Goal: Task Accomplishment & Management: Use online tool/utility

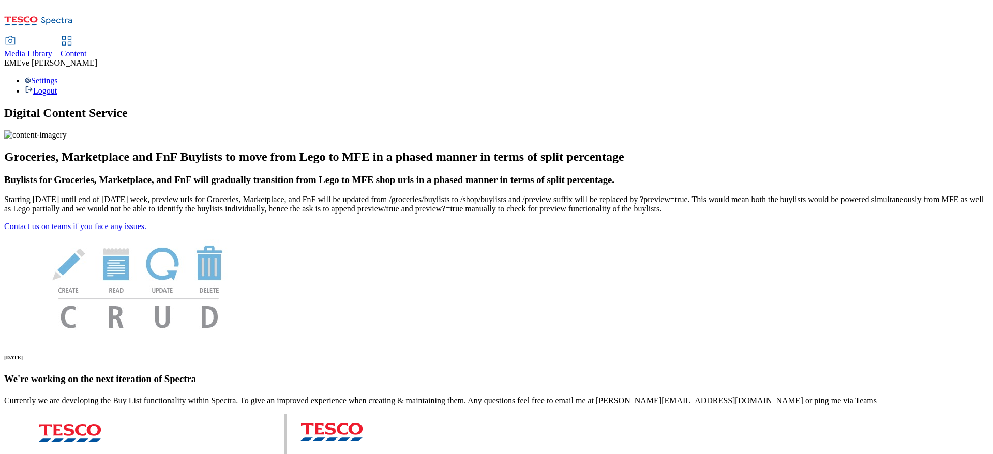
click at [87, 49] on span "Content" at bounding box center [74, 53] width 26 height 9
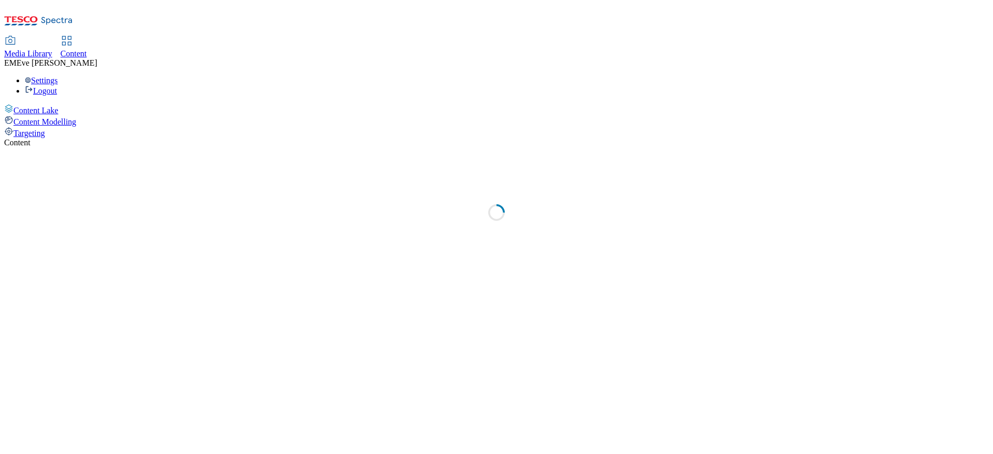
select select "ghs-uk"
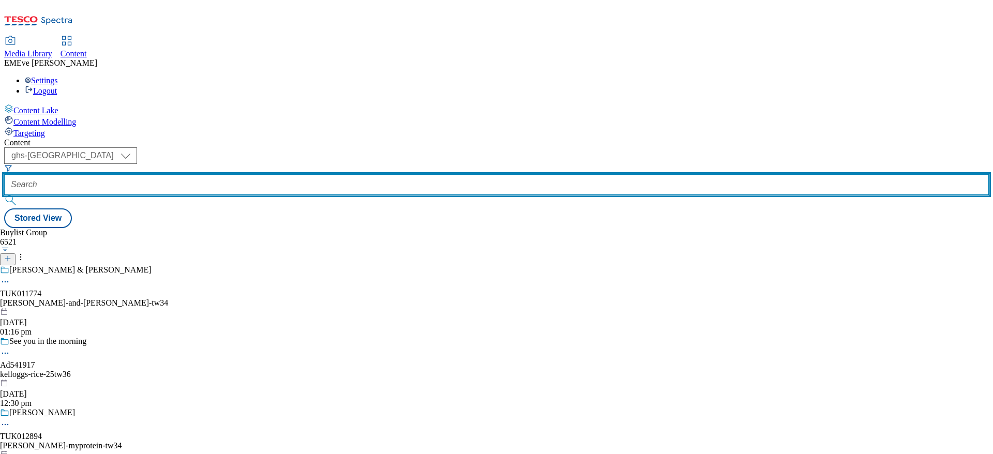
click at [253, 174] on input "text" at bounding box center [496, 184] width 985 height 21
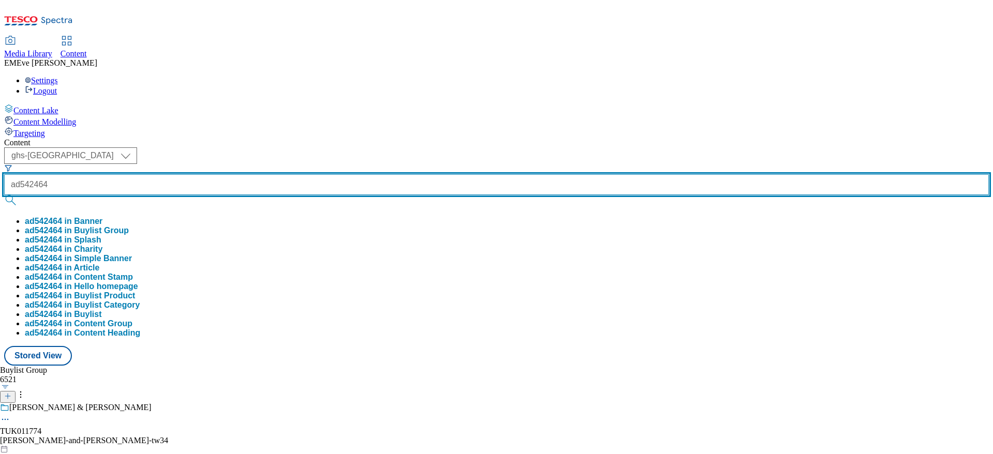
type input "ad542464"
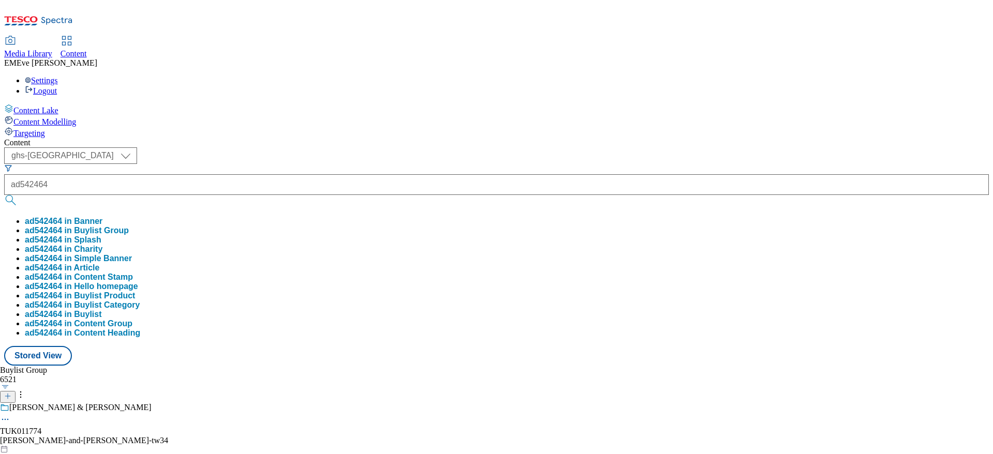
click at [129, 226] on button "ad542464 in Buylist Group" at bounding box center [77, 230] width 104 height 9
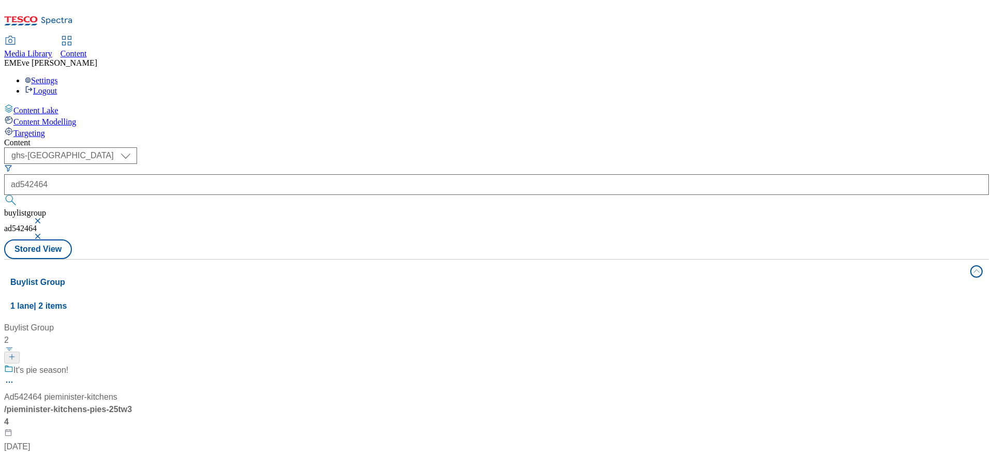
click at [133, 364] on div "It's pie season!" at bounding box center [68, 377] width 129 height 27
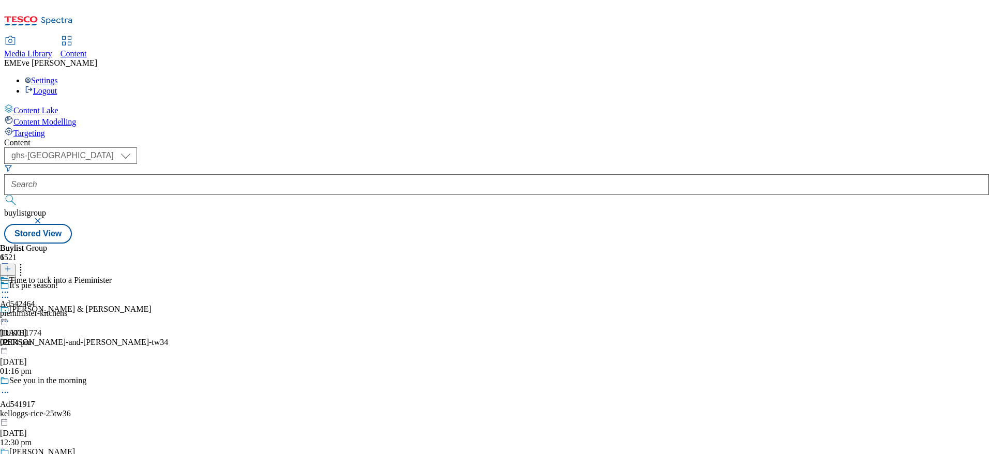
click at [112, 309] on div "pieminister-kitchens" at bounding box center [56, 313] width 112 height 9
click at [83, 276] on div "Pieminister Kitchens" at bounding box center [41, 288] width 83 height 24
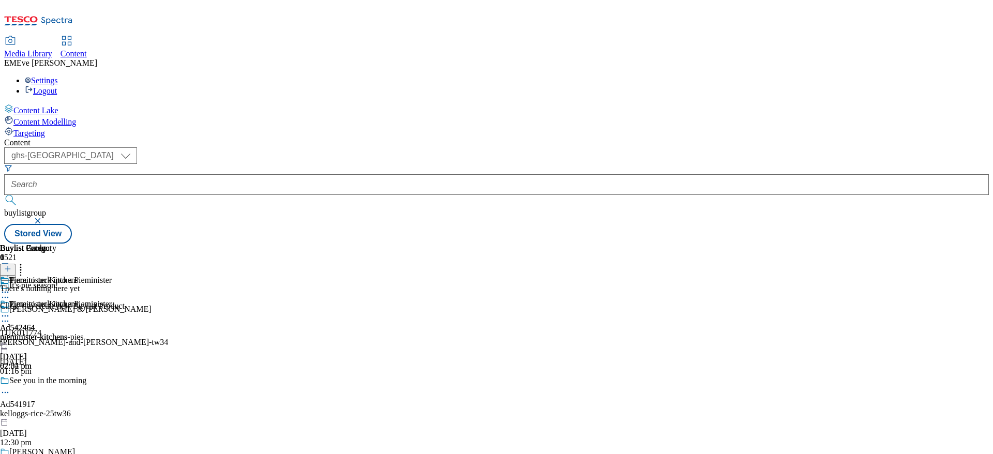
click at [11, 265] on icon at bounding box center [7, 268] width 7 height 7
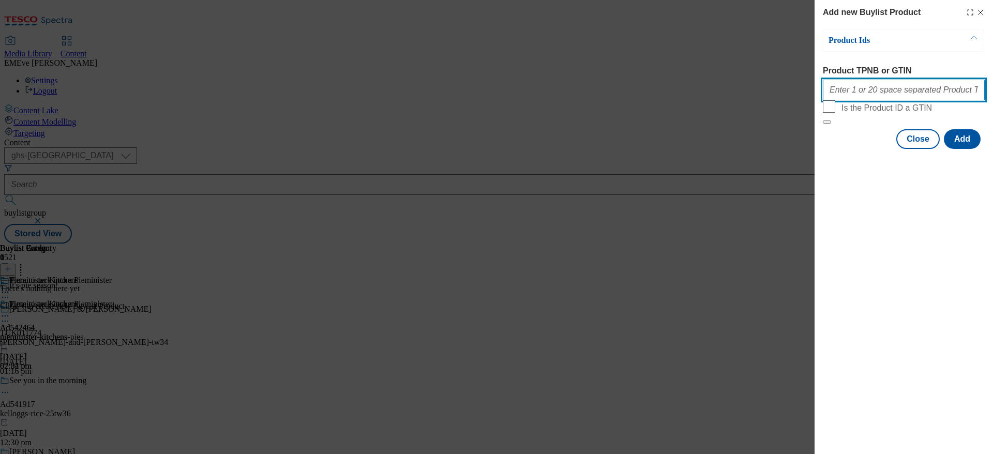
click at [892, 92] on input "Product TPNB or GTIN" at bounding box center [904, 90] width 162 height 21
paste input "265213302 275075576 281137898 318276935"
type input "265213302 275075576 281137898 318276935"
click at [946, 149] on button "Add" at bounding box center [962, 139] width 37 height 20
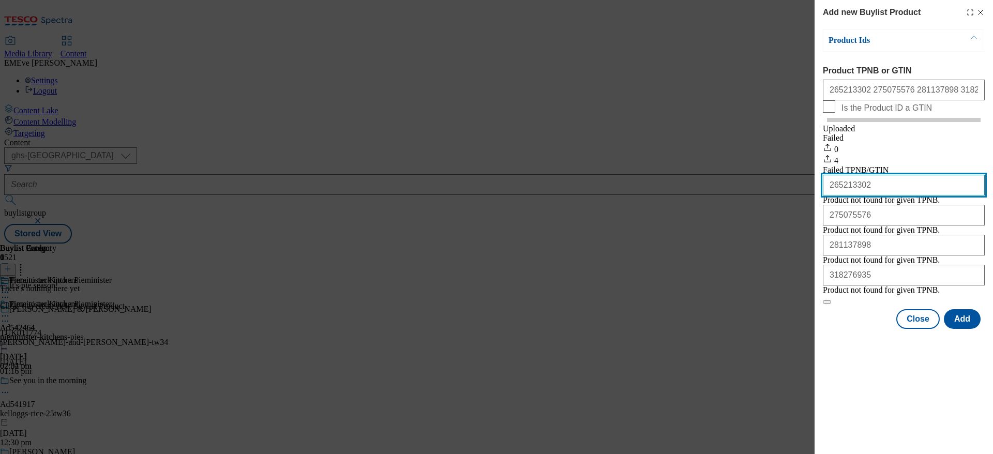
click at [849, 196] on input "265213302" at bounding box center [904, 185] width 162 height 21
paste input "064555115"
click at [833, 196] on input "064555115" at bounding box center [904, 185] width 162 height 21
type input "064555115"
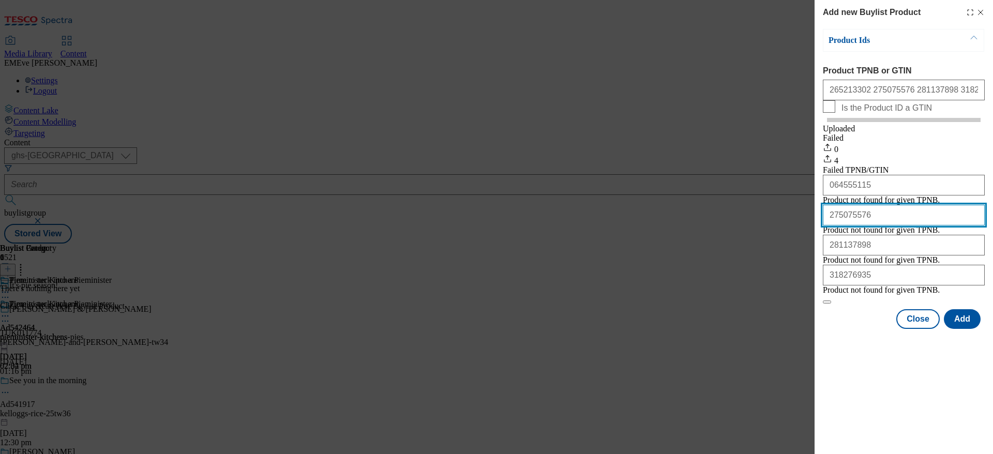
click at [873, 225] on input "275075576" at bounding box center [904, 215] width 162 height 21
click at [897, 225] on input "275075576" at bounding box center [904, 215] width 162 height 21
paste input "072500762"
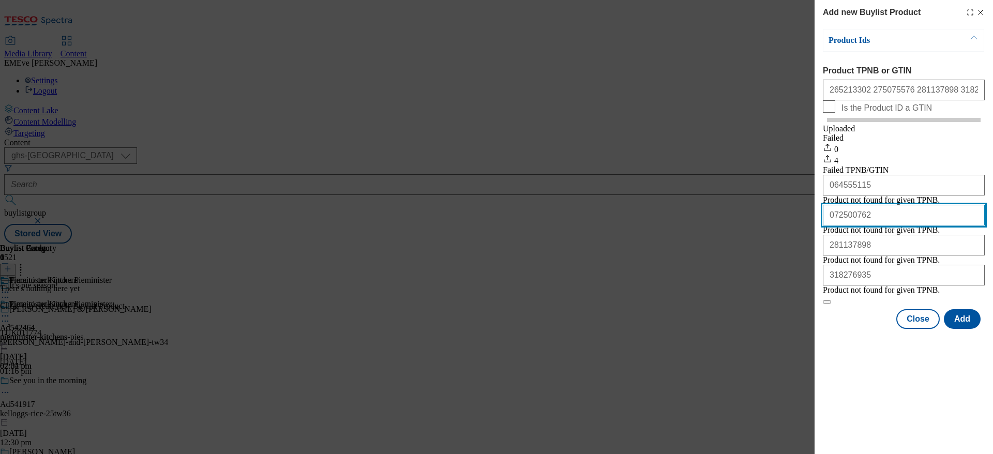
type input "072500762"
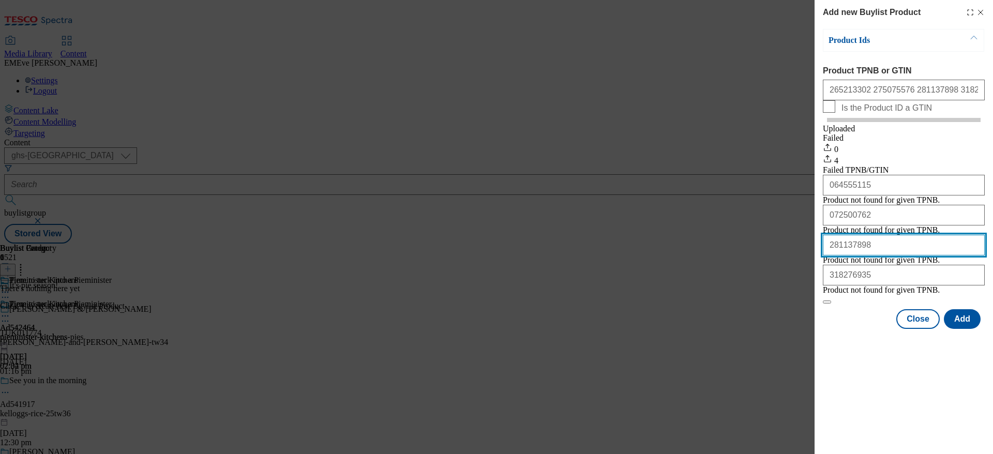
click at [875, 255] on input "281137898" at bounding box center [904, 245] width 162 height 21
click at [869, 255] on input "281137898" at bounding box center [904, 245] width 162 height 21
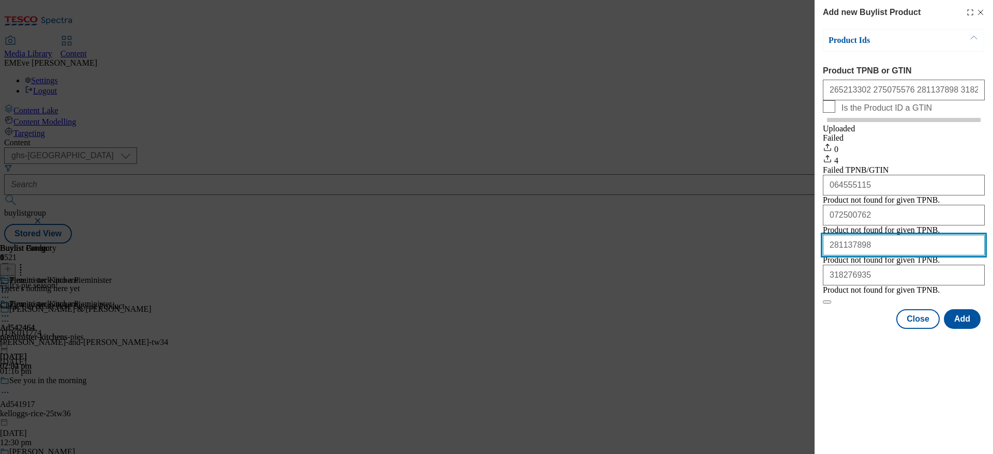
click at [869, 255] on input "281137898" at bounding box center [904, 245] width 162 height 21
paste input "07538798"
type input "075387988"
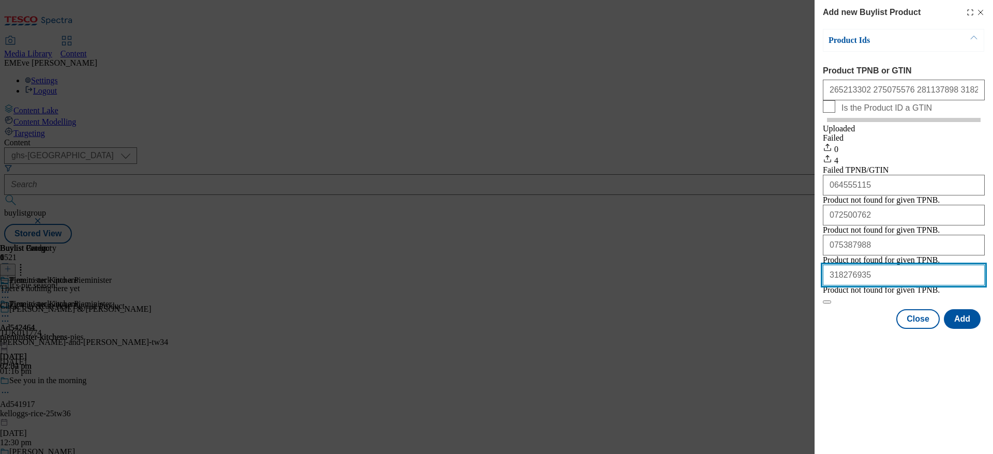
click at [870, 285] on input "318276935" at bounding box center [904, 275] width 162 height 21
click at [873, 285] on input "318276935" at bounding box center [904, 275] width 162 height 21
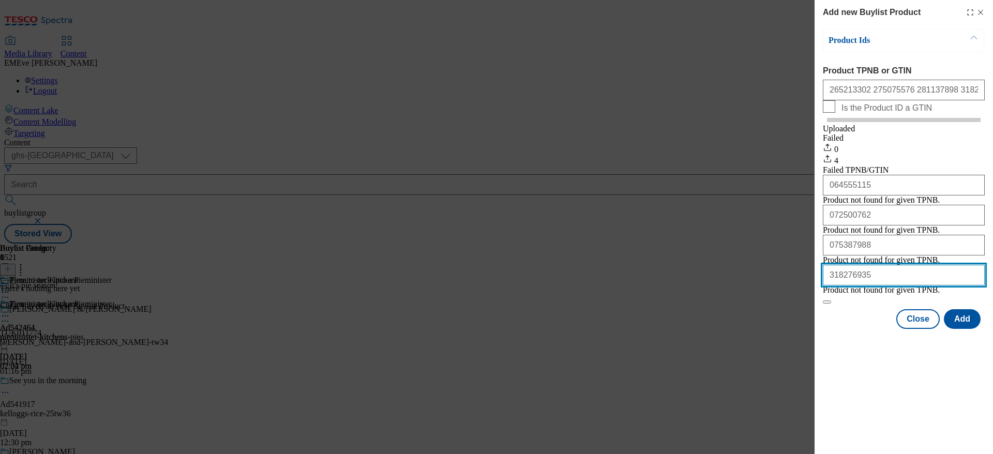
click at [873, 285] on input "318276935" at bounding box center [904, 275] width 162 height 21
paste input "093984951"
type input "093984951"
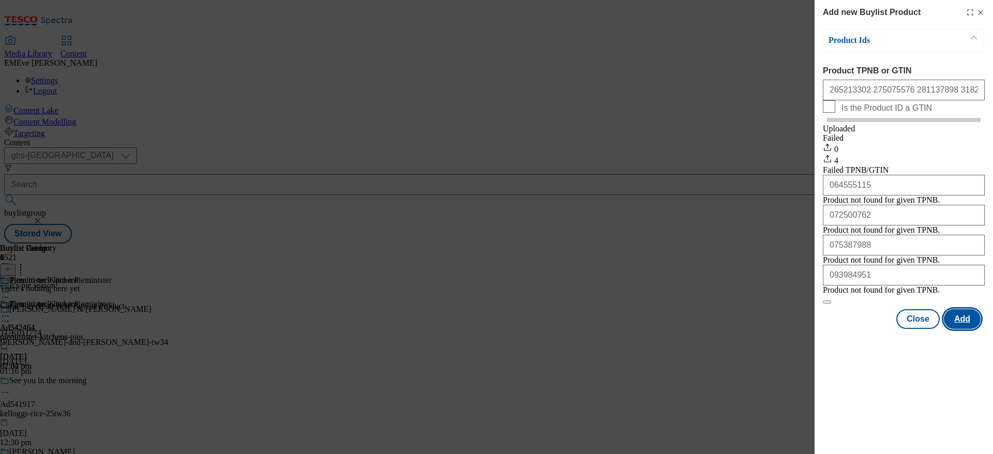
click at [966, 329] on button "Add" at bounding box center [962, 319] width 37 height 20
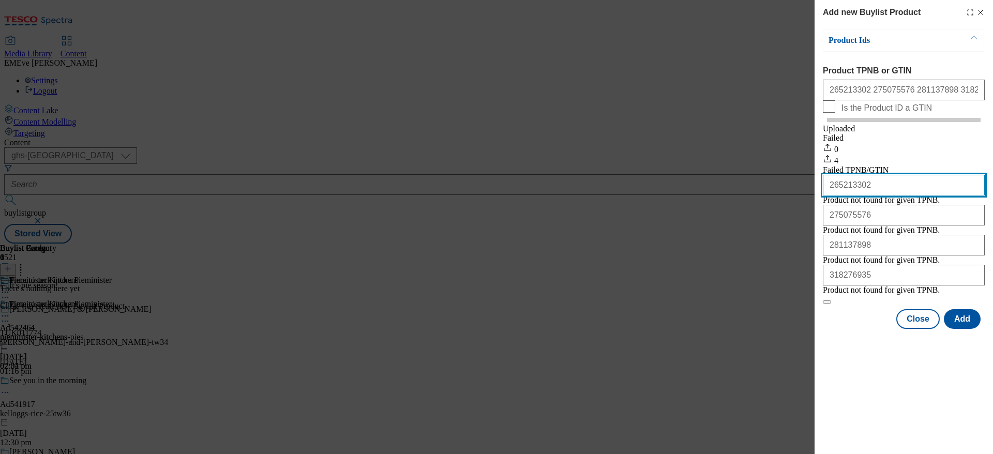
click at [862, 196] on input "265213302" at bounding box center [904, 185] width 162 height 21
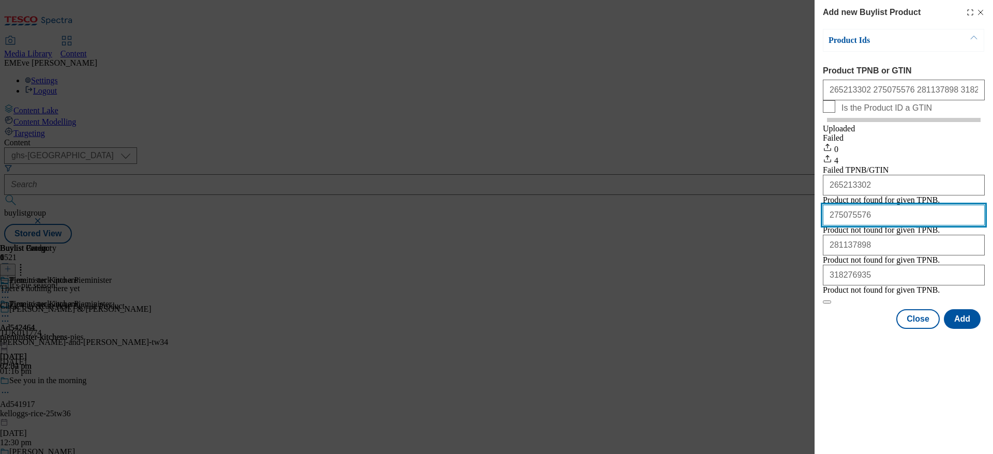
click at [854, 225] on input "275075576" at bounding box center [904, 215] width 162 height 21
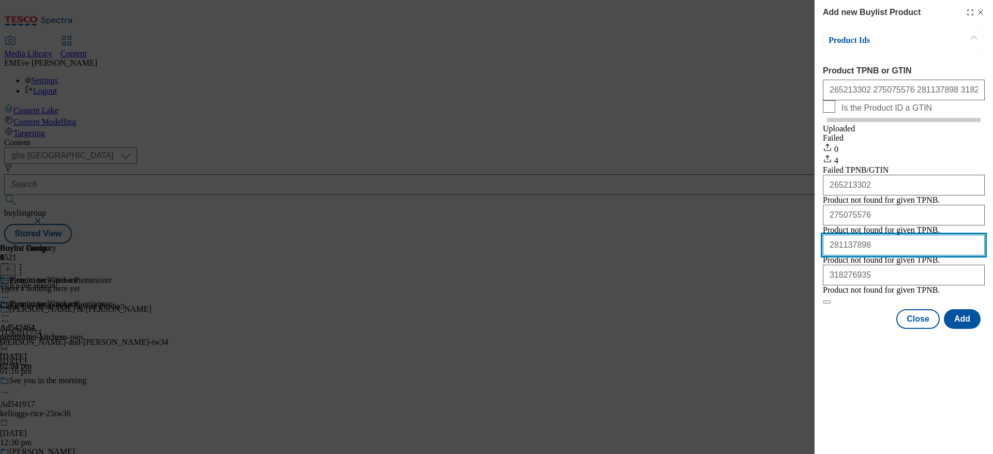
click at [864, 255] on input "281137898" at bounding box center [904, 245] width 162 height 21
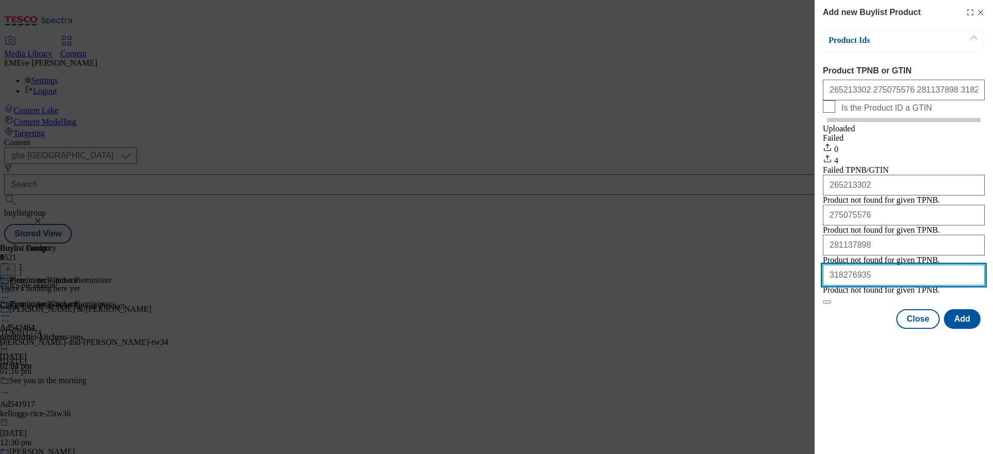
click at [852, 285] on input "318276935" at bounding box center [904, 275] width 162 height 21
click at [899, 285] on input "318276935" at bounding box center [904, 275] width 162 height 21
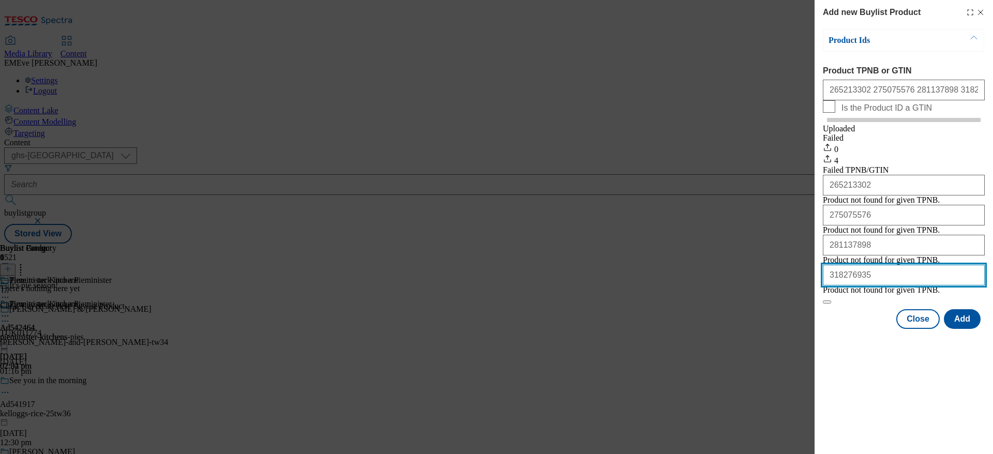
paste input "93984951"
type input "93984951"
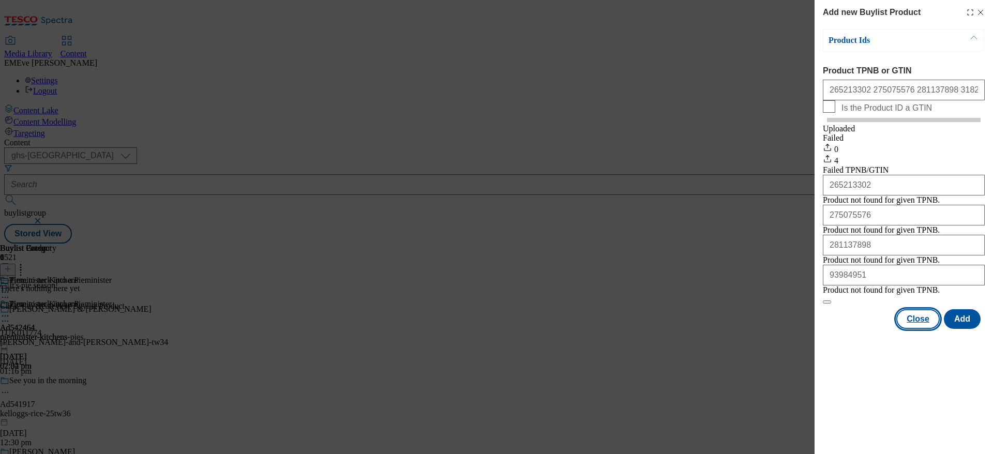
click at [924, 329] on button "Close" at bounding box center [917, 319] width 43 height 20
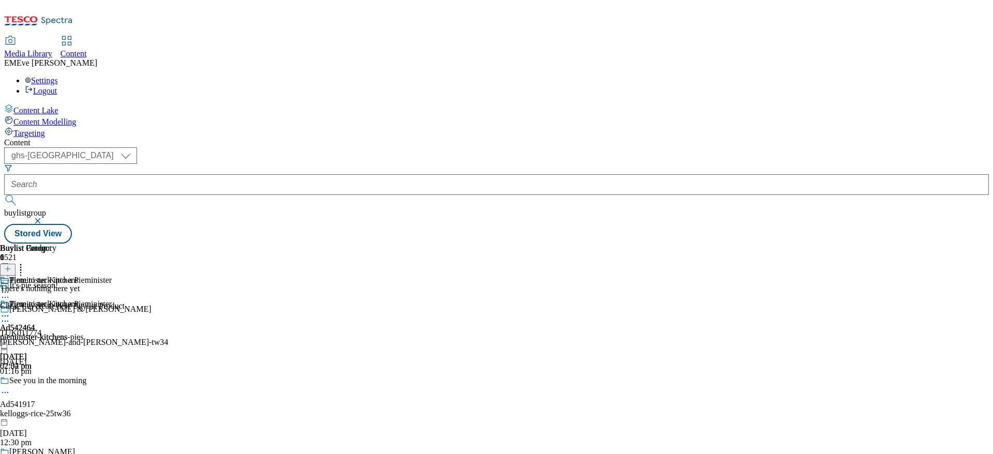
click at [16, 264] on button at bounding box center [8, 270] width 16 height 12
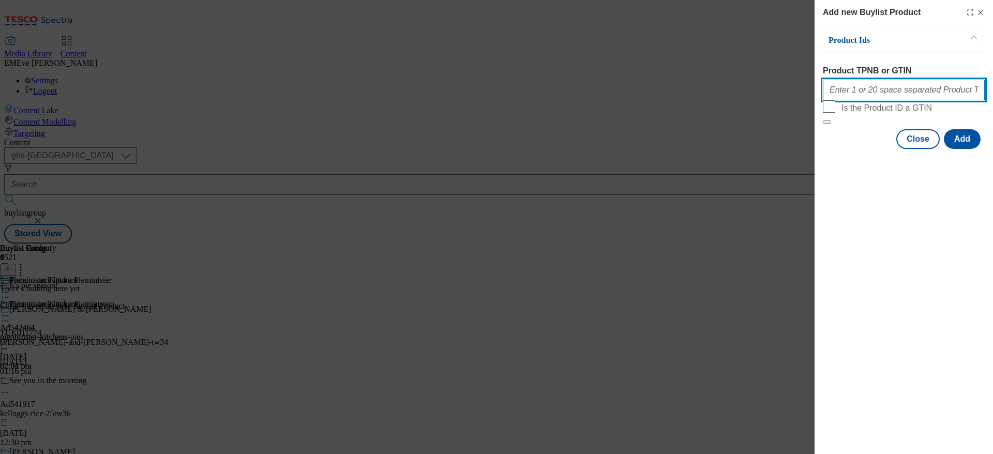
click at [889, 98] on input "Product TPNB or GTIN" at bounding box center [904, 90] width 162 height 21
paste input "64555115 72500762 75387988 93984951"
type input "64555115 72500762 75387988 93984951"
click at [969, 149] on button "Add" at bounding box center [962, 139] width 37 height 20
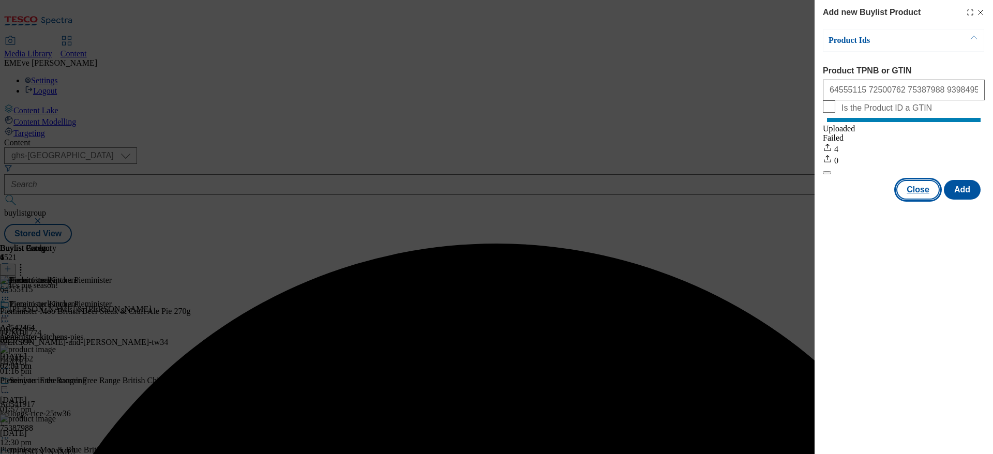
click at [928, 200] on button "Close" at bounding box center [917, 190] width 43 height 20
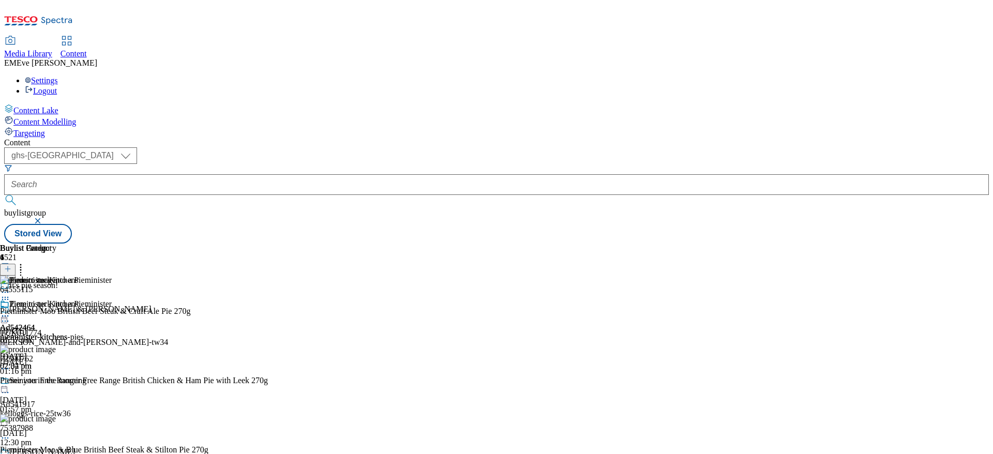
click at [10, 311] on icon at bounding box center [5, 316] width 10 height 10
click at [90, 404] on div "Open Preview Url" at bounding box center [55, 408] width 69 height 9
click at [10, 311] on icon at bounding box center [5, 316] width 10 height 10
click at [86, 405] on span "Open Preview Url" at bounding box center [59, 409] width 54 height 8
click at [112, 311] on div at bounding box center [56, 317] width 112 height 12
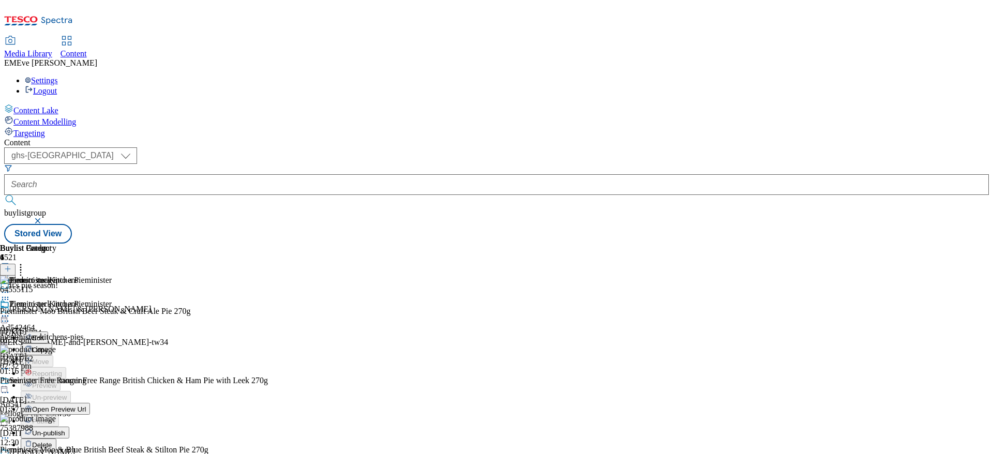
click at [65, 429] on span "Un-publish" at bounding box center [48, 433] width 33 height 8
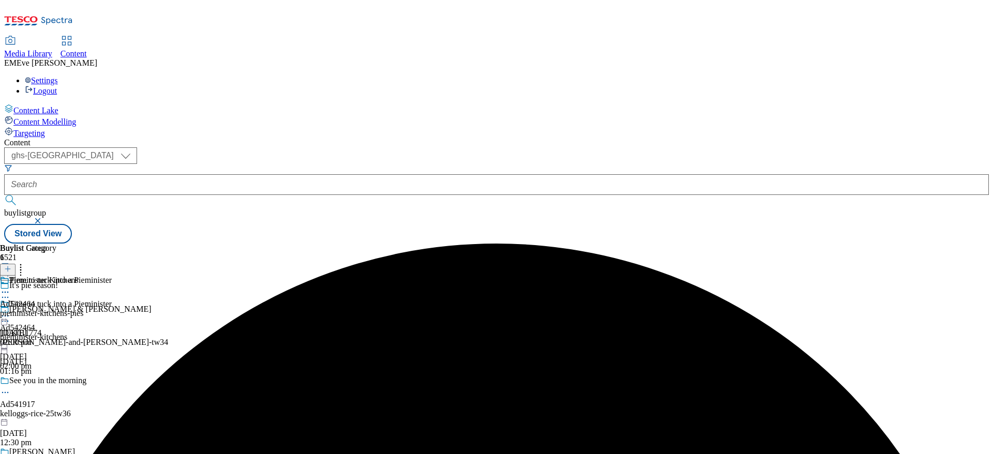
click at [10, 311] on icon at bounding box center [5, 316] width 10 height 10
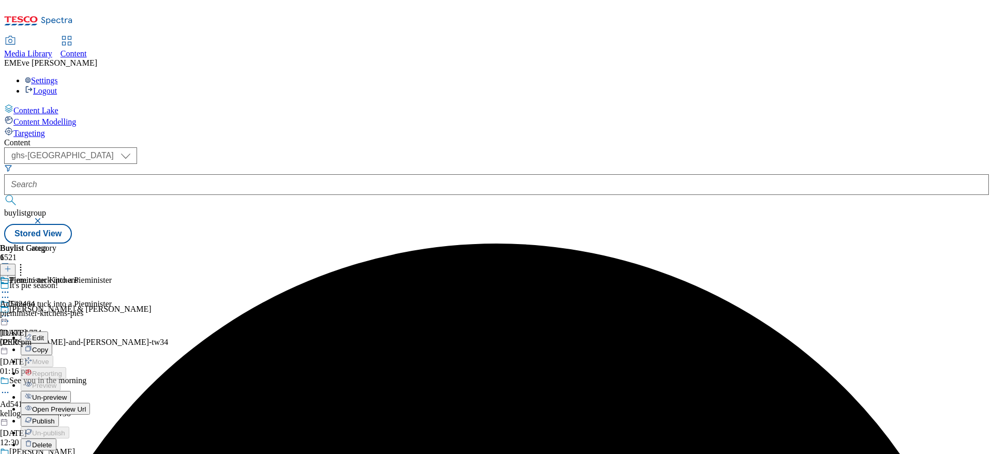
click at [67, 394] on span "Un-preview" at bounding box center [49, 398] width 35 height 8
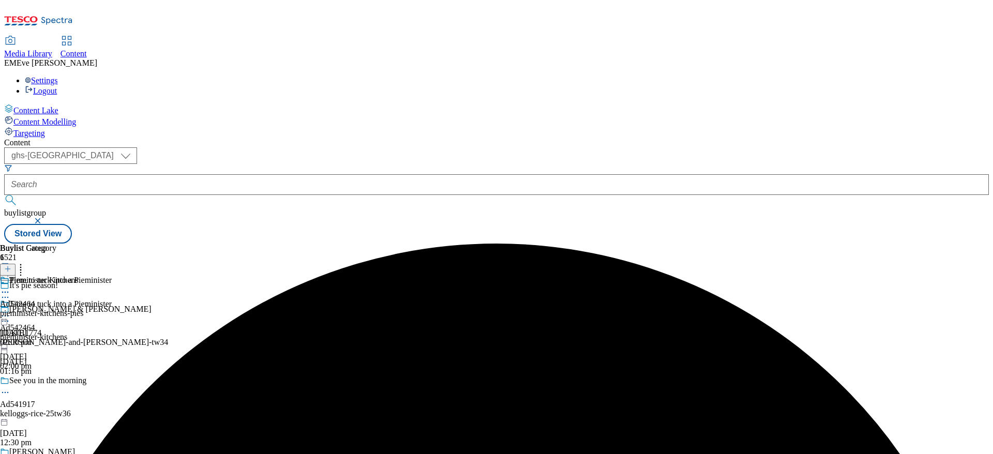
click at [10, 311] on icon at bounding box center [5, 316] width 10 height 10
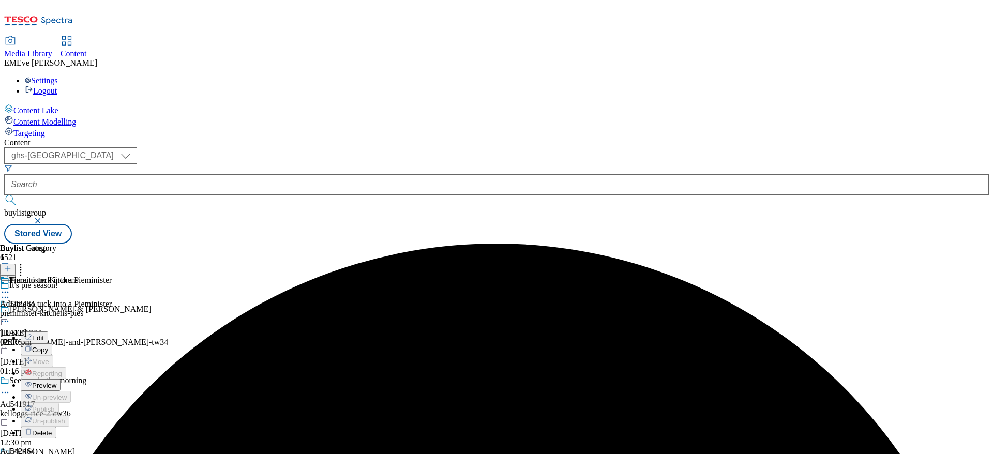
click at [112, 379] on li "Preview" at bounding box center [66, 385] width 91 height 12
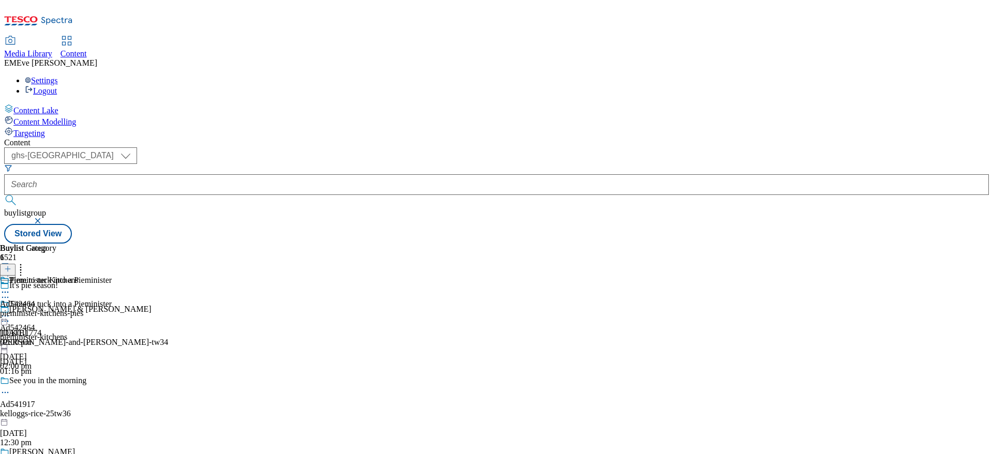
click at [10, 311] on icon at bounding box center [5, 316] width 10 height 10
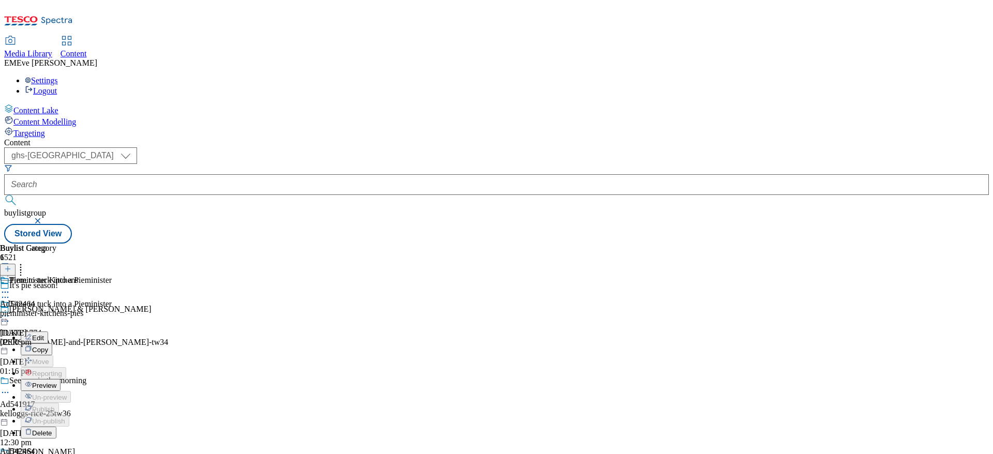
click at [56, 382] on span "Preview" at bounding box center [44, 386] width 24 height 8
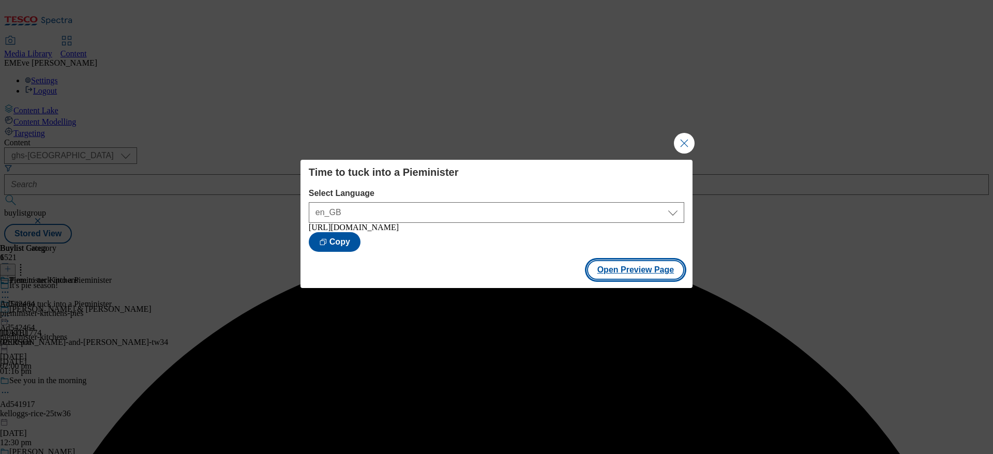
click at [630, 277] on button "Open Preview Page" at bounding box center [636, 270] width 98 height 20
click at [688, 134] on button "Close Modal" at bounding box center [684, 143] width 21 height 21
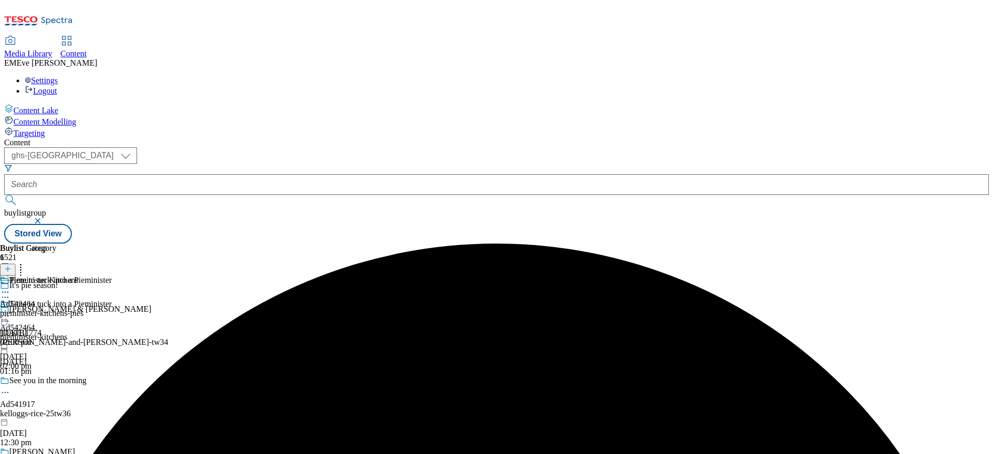
click at [10, 311] on icon at bounding box center [5, 316] width 10 height 10
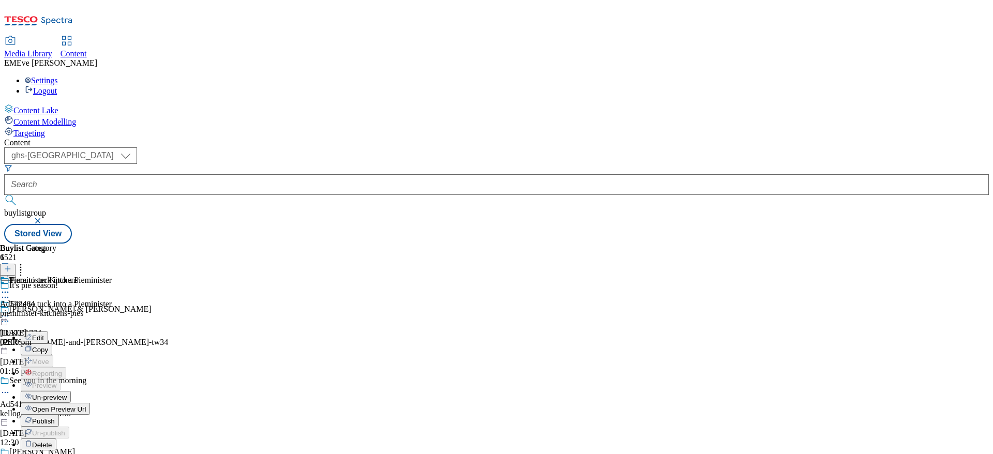
click at [59, 416] on div "Publish" at bounding box center [40, 420] width 38 height 9
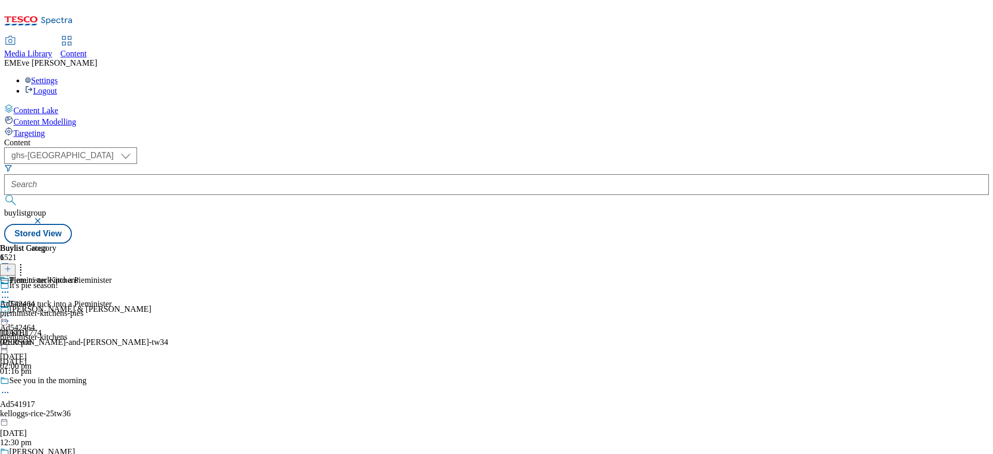
click at [10, 311] on icon at bounding box center [5, 316] width 10 height 10
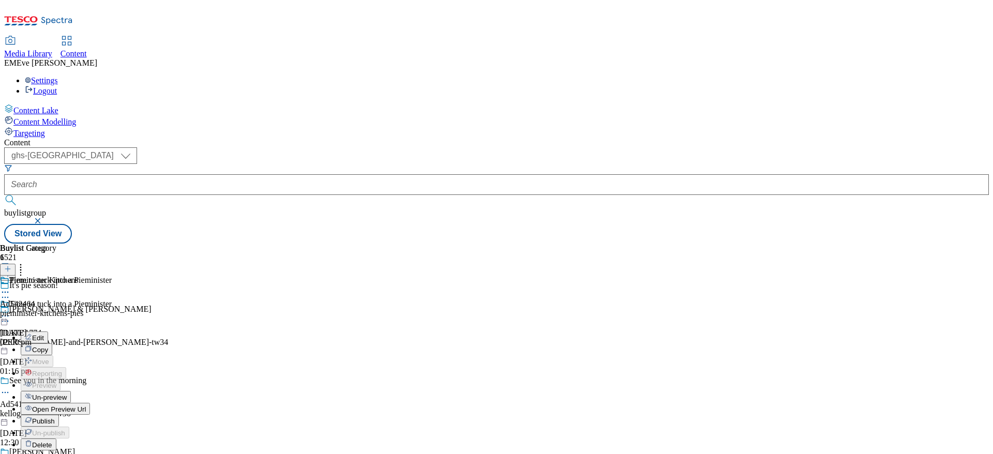
click at [55, 417] on span "Publish" at bounding box center [43, 421] width 23 height 8
